Goal: Feedback & Contribution: Leave review/rating

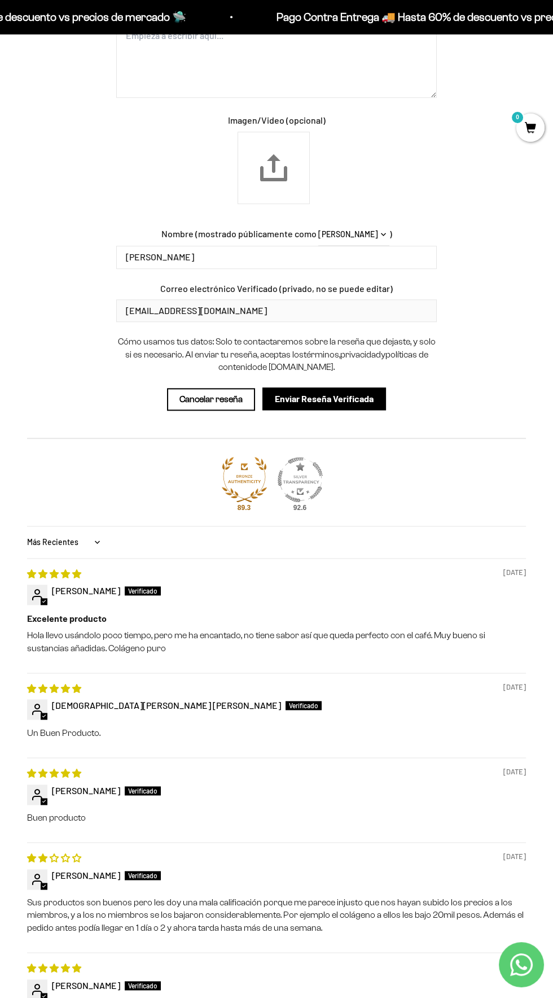
scroll to position [1829, 0]
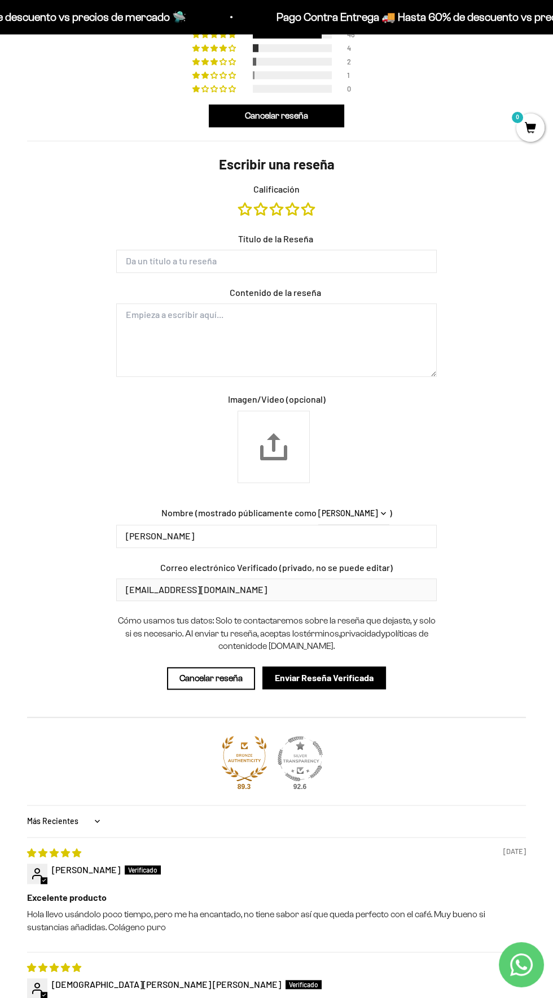
click at [382, 260] on input "Título de la Reseña" at bounding box center [276, 261] width 321 height 23
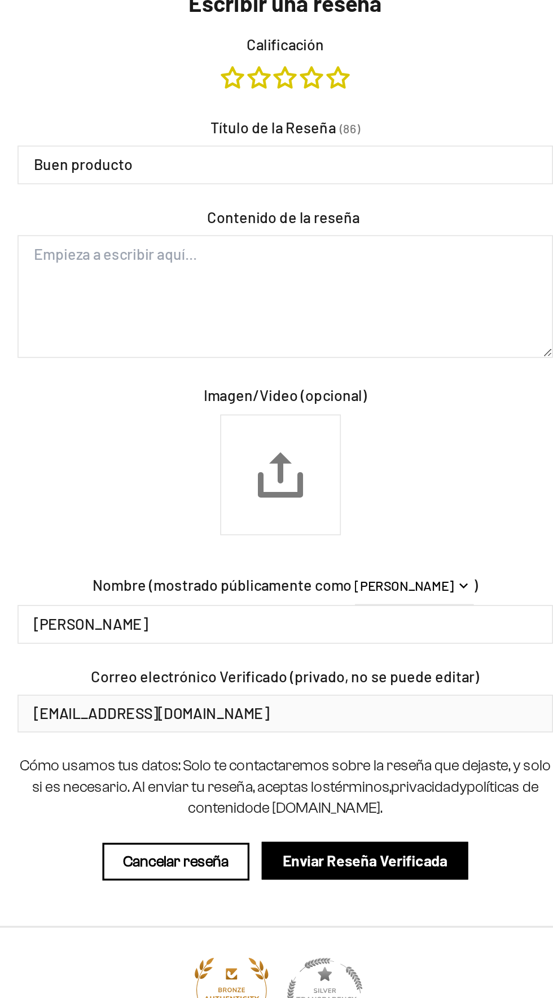
scroll to position [1550, 0]
type input "Buen"
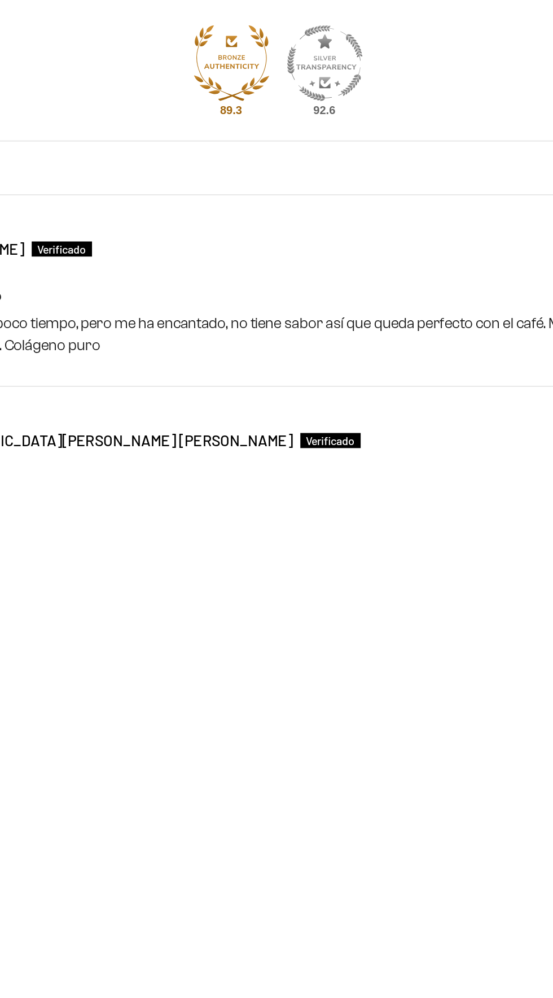
scroll to position [1563, 0]
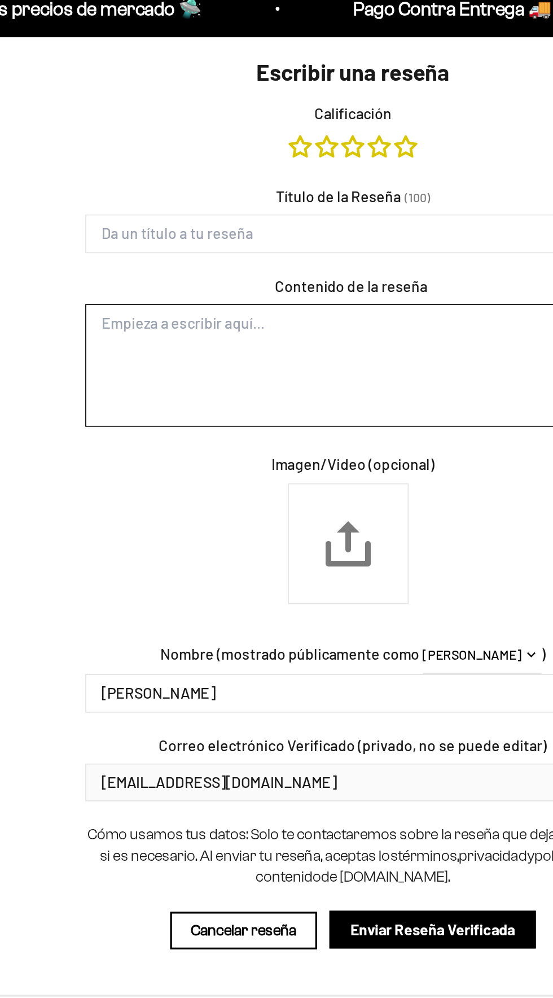
click at [321, 218] on textarea "Contenido de la reseña" at bounding box center [276, 230] width 321 height 73
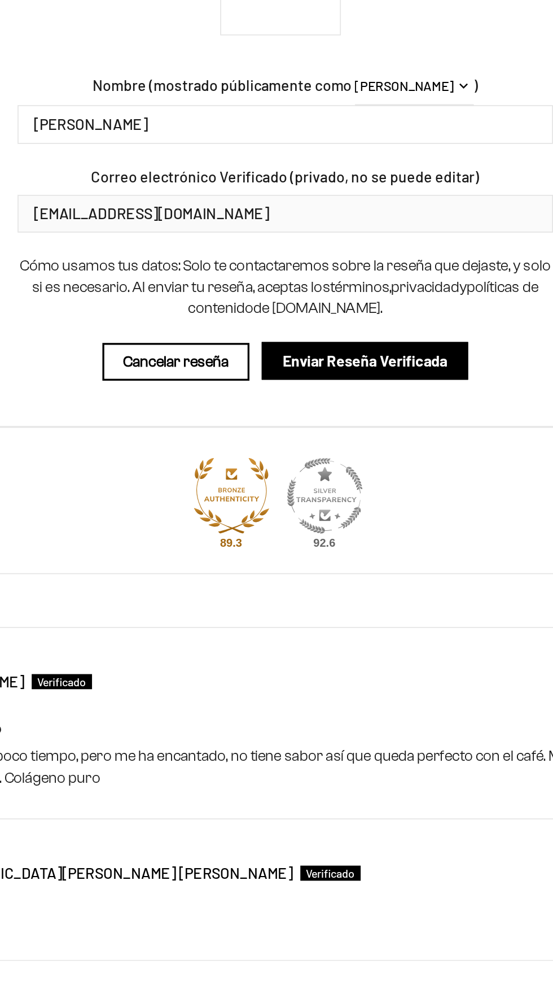
scroll to position [1659, 0]
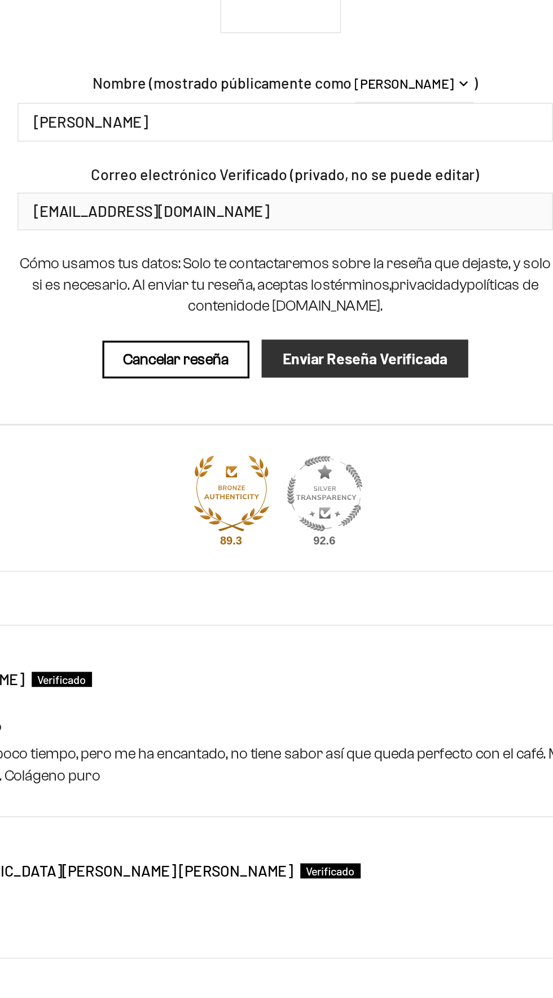
type textarea "Buen producto"
click at [351, 560] on input "Enviar Reseña Verificada" at bounding box center [325, 568] width 124 height 23
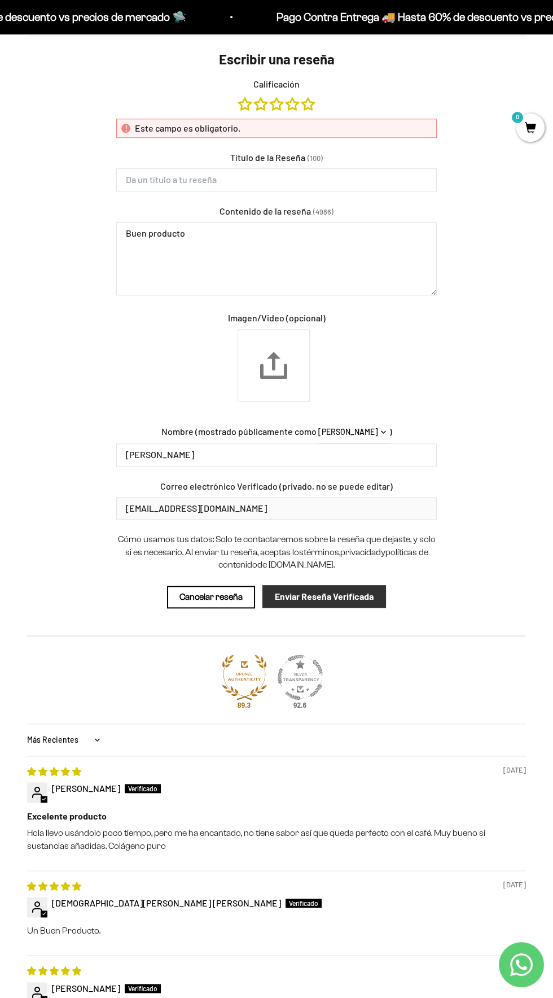
scroll to position [1643, 0]
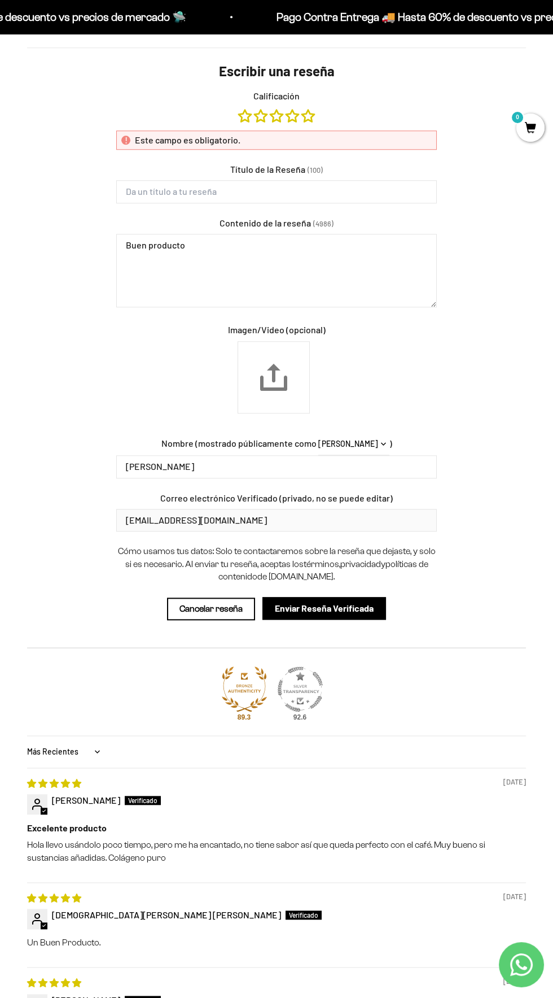
click at [375, 146] on div "Este campo es obligatorio." at bounding box center [276, 139] width 321 height 19
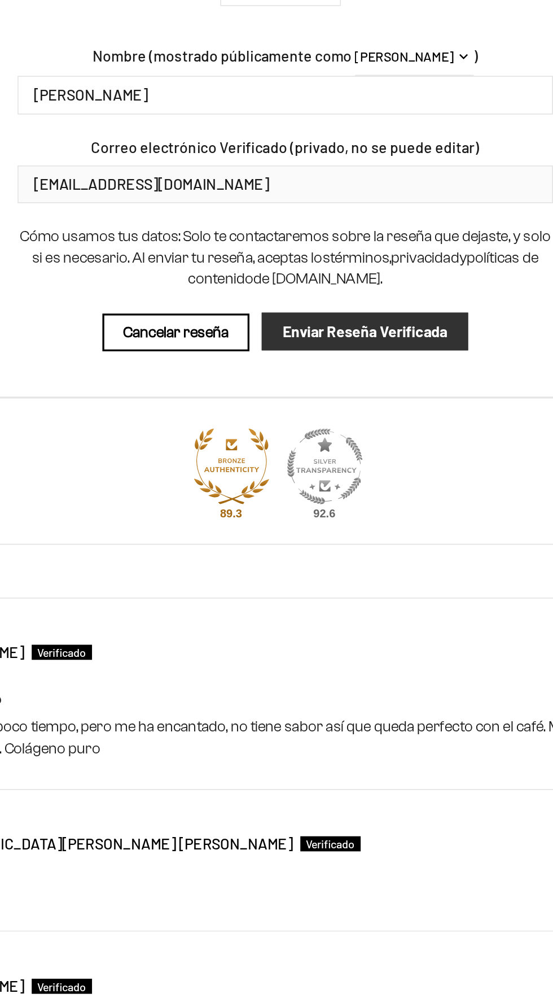
type input "[PERSON_NAME]"
click at [363, 585] on input "Enviar Reseña Verificada" at bounding box center [325, 584] width 124 height 23
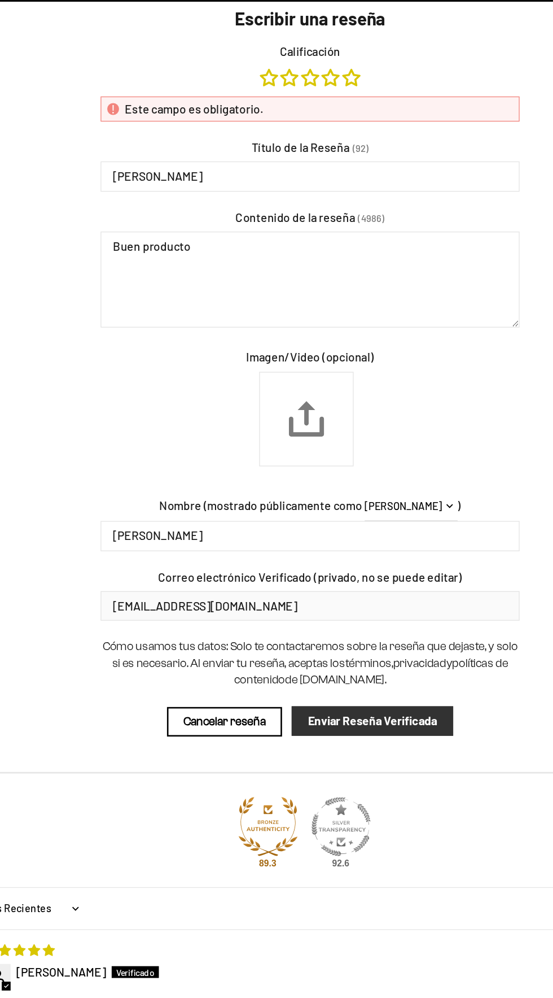
scroll to position [1666, 0]
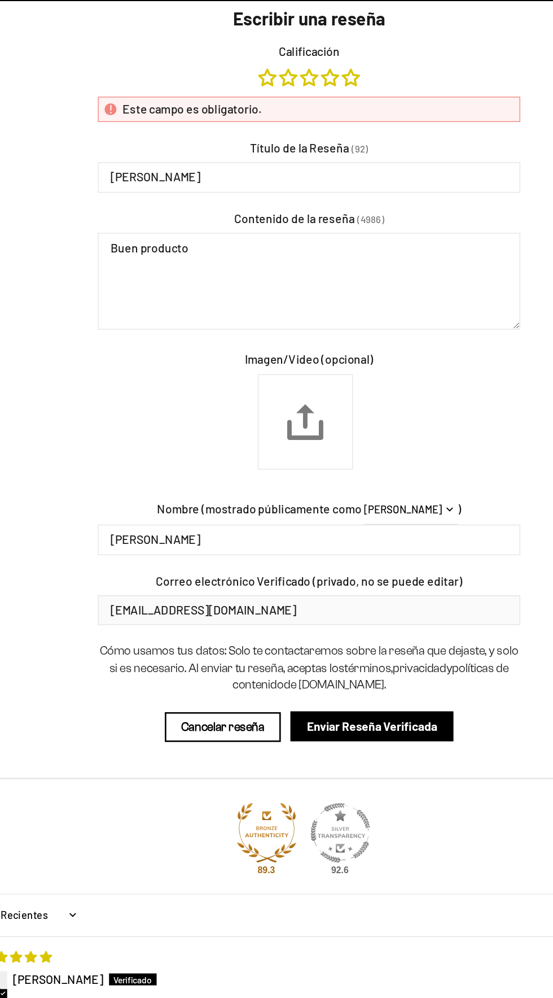
click at [325, 120] on div "Este campo es obligatorio." at bounding box center [276, 116] width 321 height 19
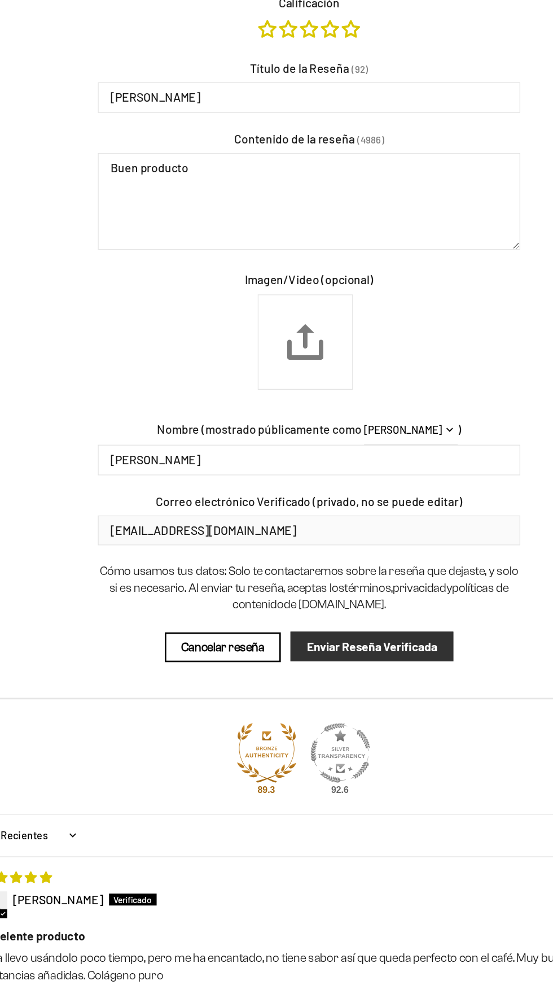
click at [351, 556] on input "Enviar Reseña Verificada" at bounding box center [325, 560] width 124 height 23
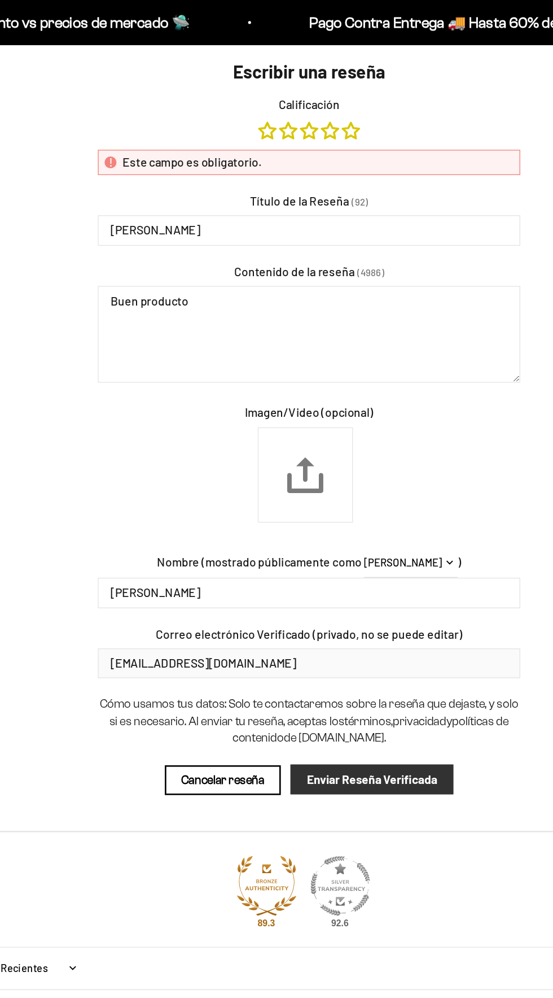
scroll to position [1657, 0]
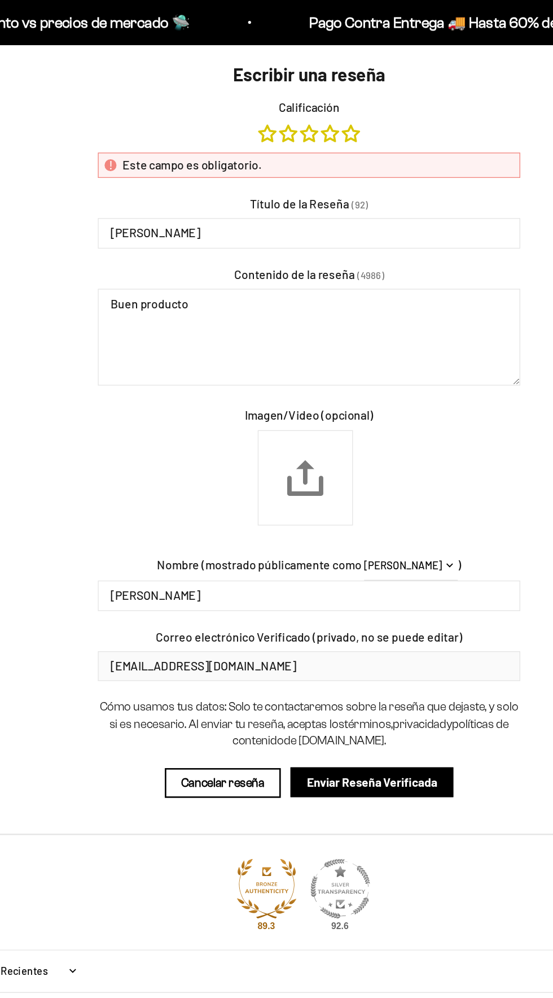
click at [403, 127] on div "Este campo es obligatorio." at bounding box center [276, 125] width 321 height 19
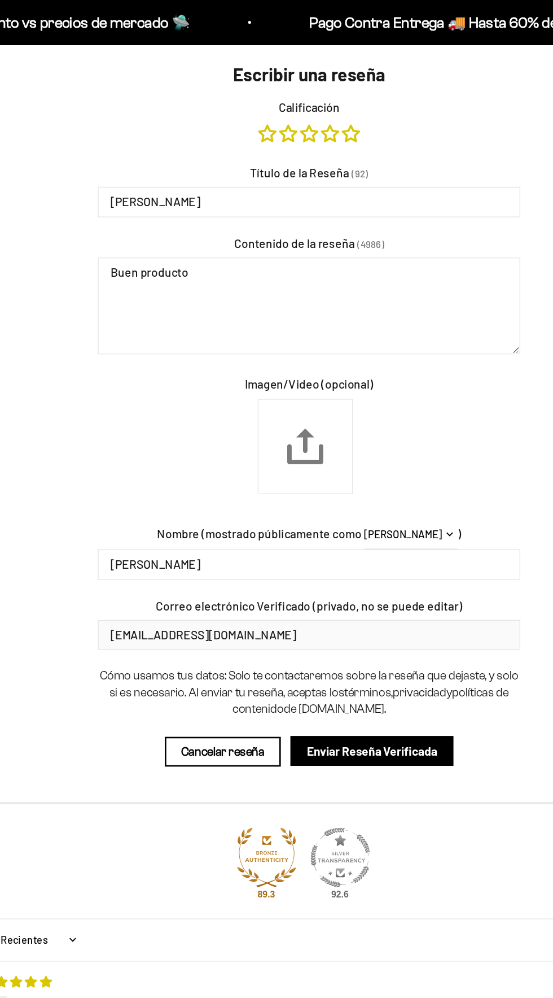
click at [405, 120] on form "Escribir una reseña Calificación Título de la Reseña (92) Colageno Contenido de…" at bounding box center [276, 314] width 339 height 534
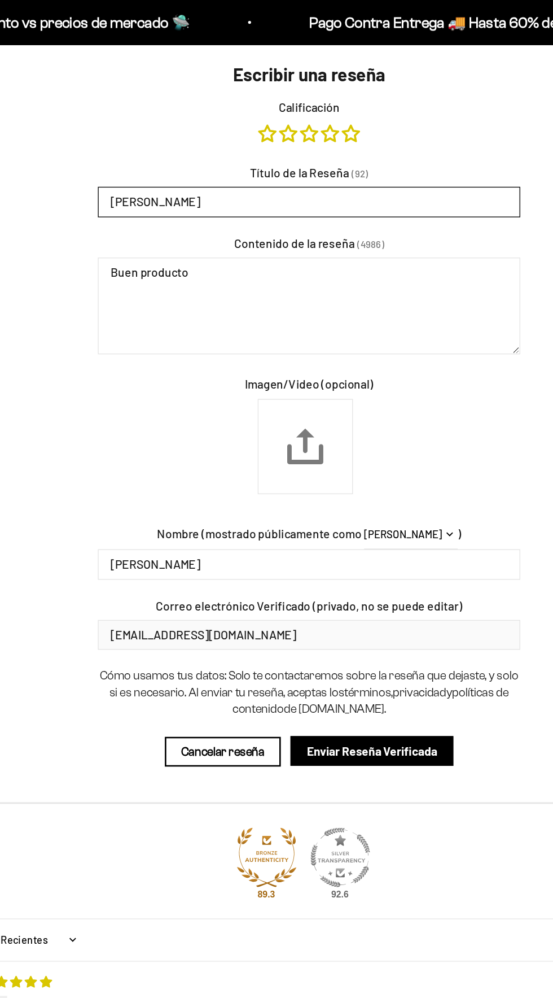
click at [417, 154] on input "[PERSON_NAME]" at bounding box center [276, 153] width 321 height 23
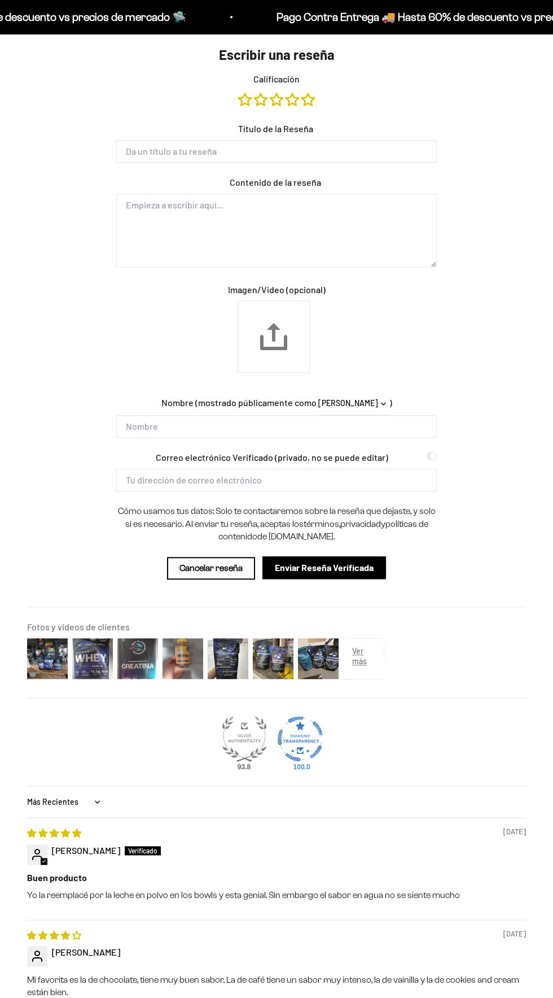
scroll to position [1630, 0]
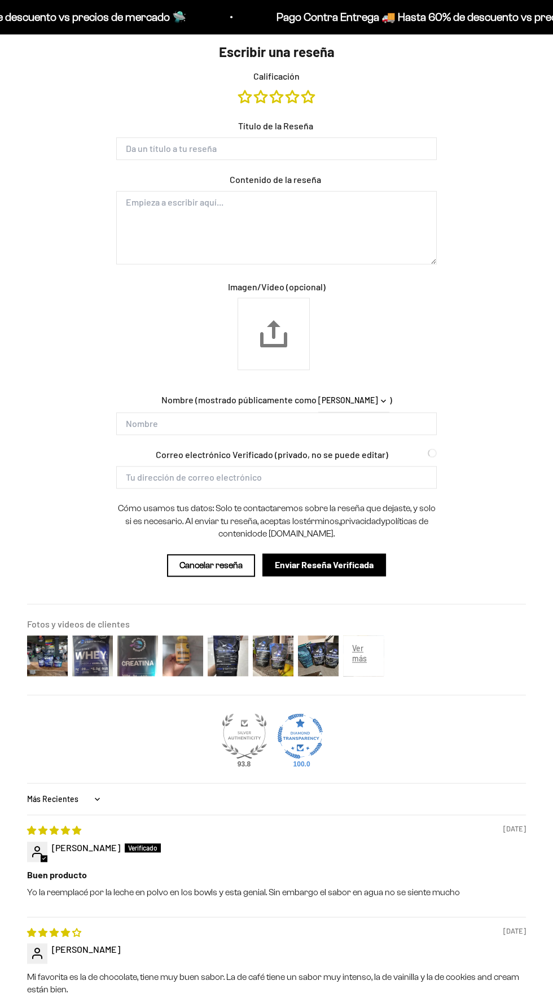
type input "[PERSON_NAME]"
type input "[EMAIL_ADDRESS][DOMAIN_NAME]"
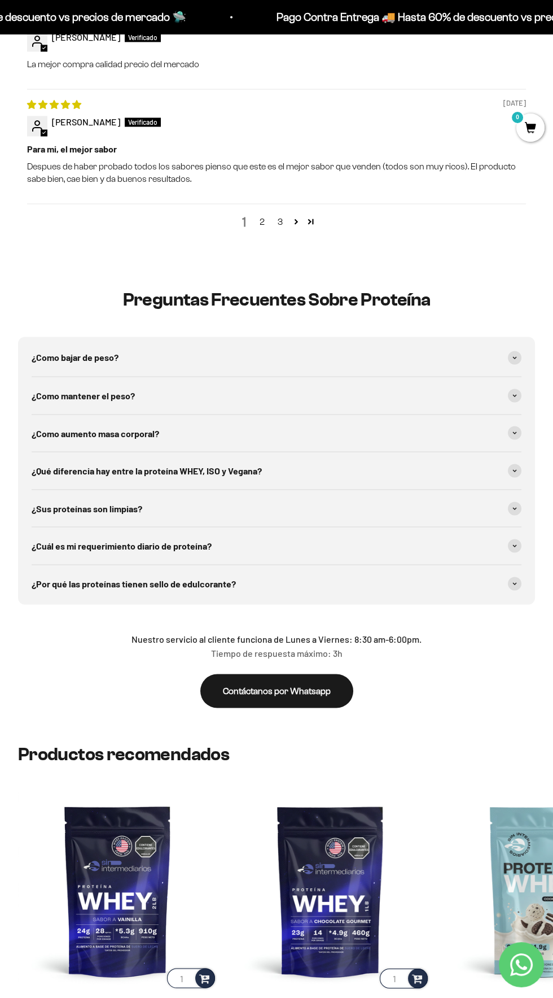
scroll to position [2757, 0]
